Goal: Task Accomplishment & Management: Complete application form

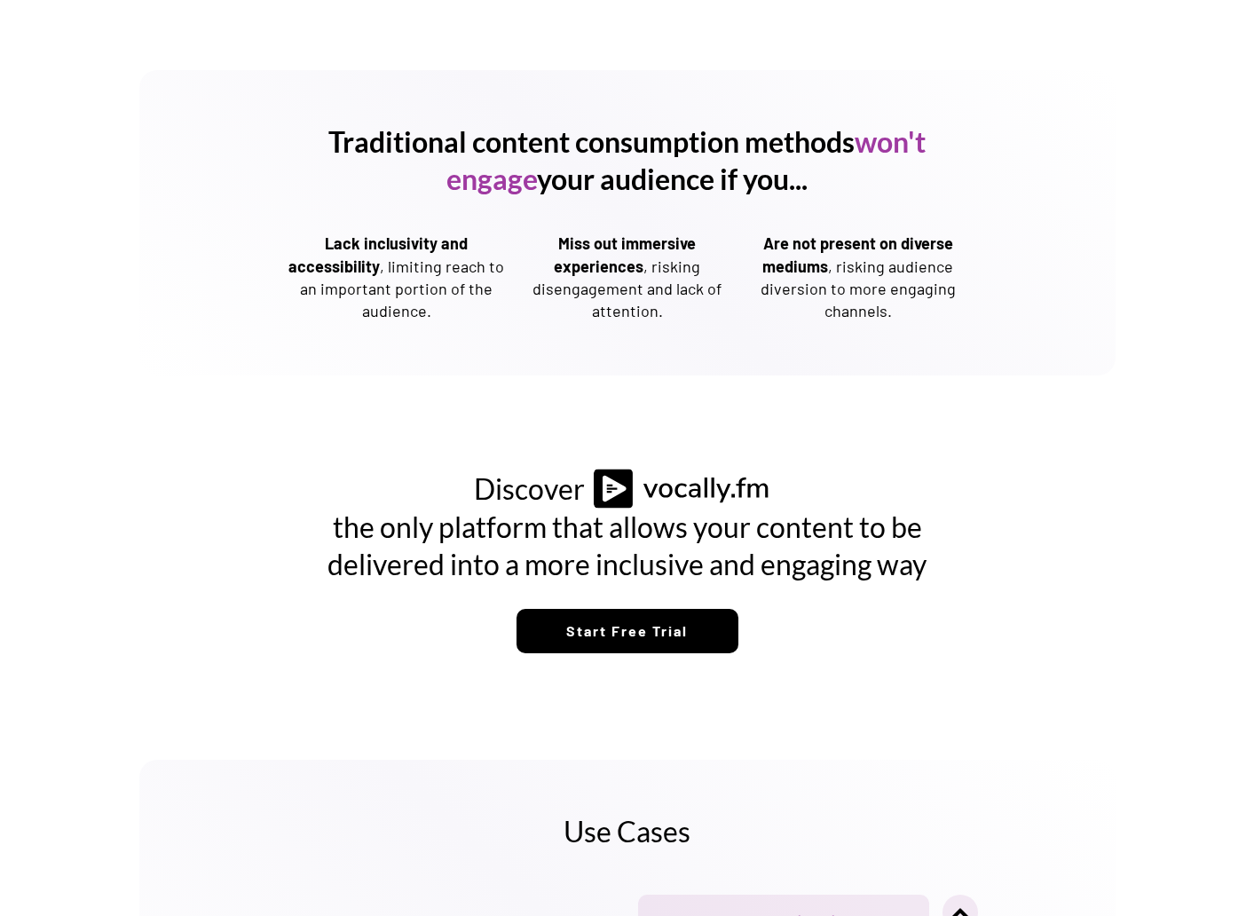
scroll to position [1065, 0]
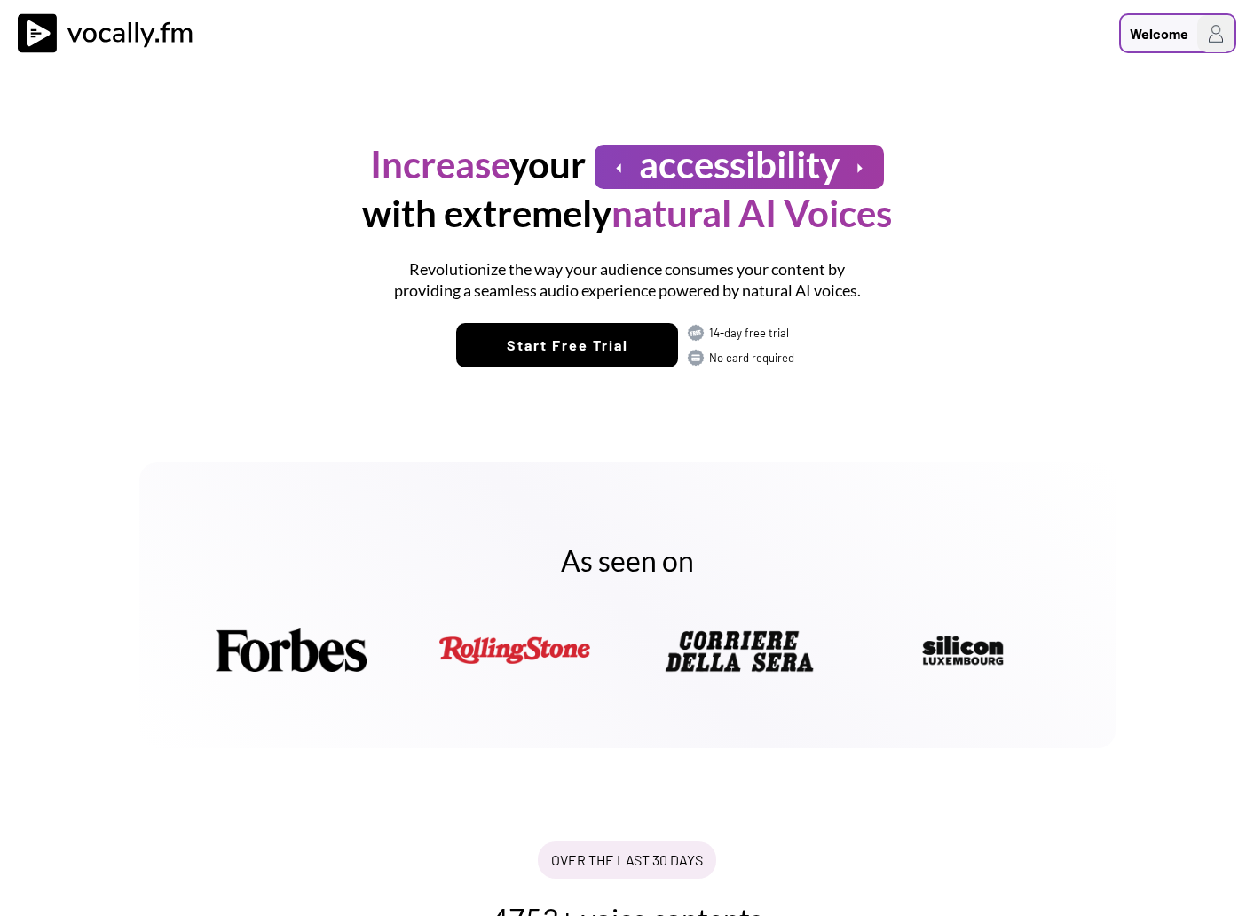
click at [1218, 31] on img at bounding box center [1215, 33] width 37 height 37
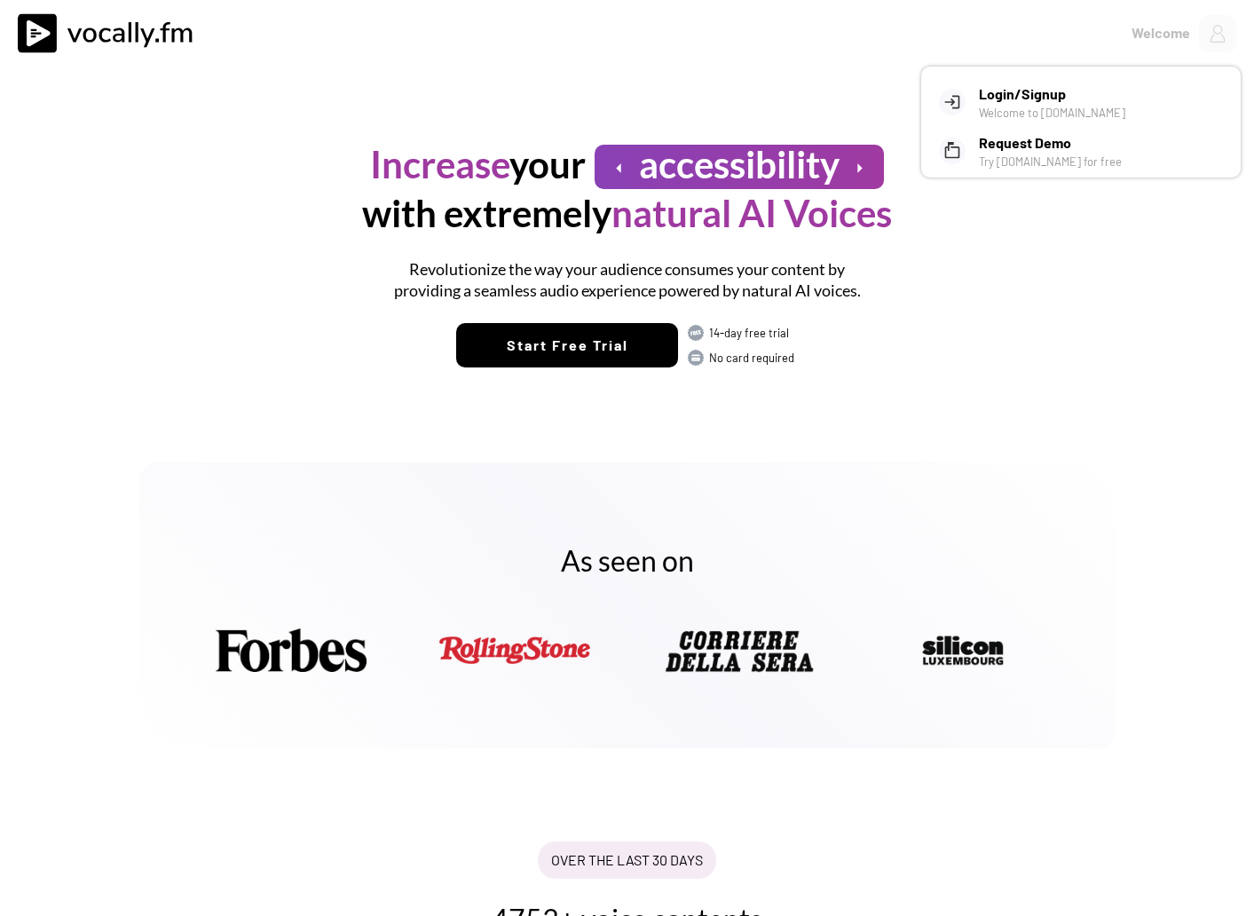
click at [1076, 151] on h3 "Request Demo" at bounding box center [1103, 142] width 249 height 21
